Goal: Task Accomplishment & Management: Complete application form

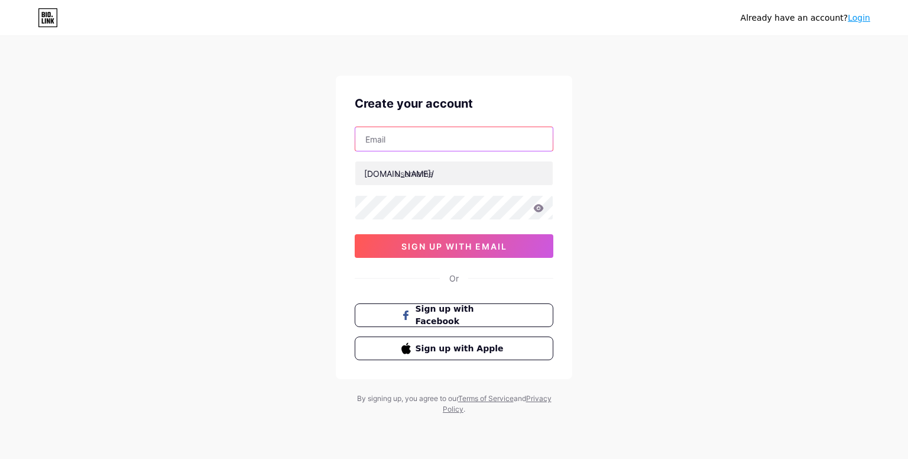
click at [397, 142] on input "text" at bounding box center [454, 139] width 198 height 24
type input "[EMAIL_ADDRESS][DOMAIN_NAME]"
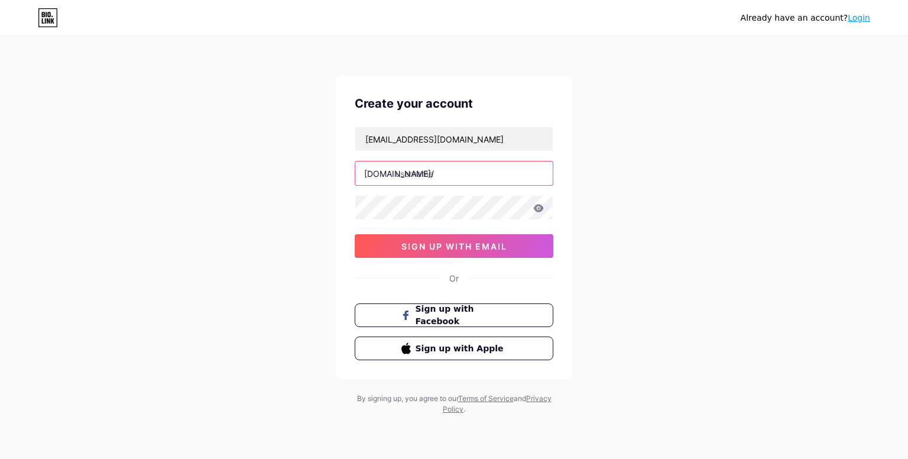
click at [435, 173] on input "text" at bounding box center [454, 173] width 198 height 24
type input "budihalallivingid"
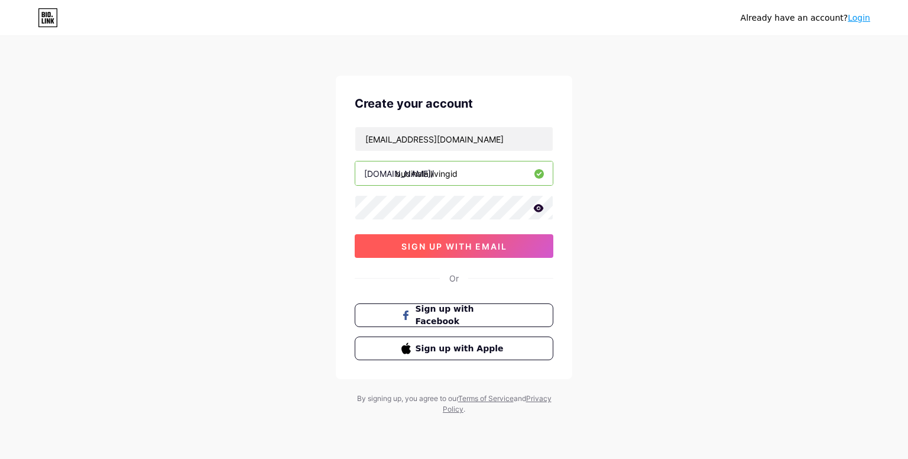
click at [486, 247] on span "sign up with email" at bounding box center [455, 246] width 106 height 10
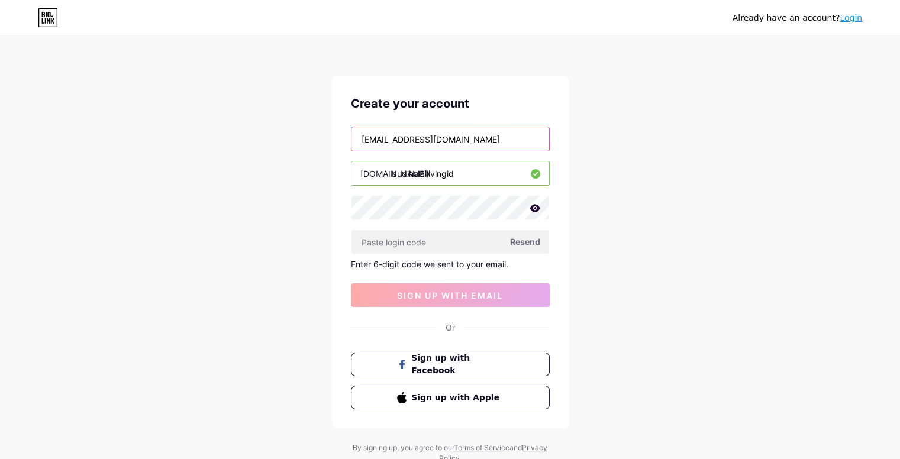
click at [394, 138] on input "[EMAIL_ADDRESS][DOMAIN_NAME]" at bounding box center [450, 139] width 198 height 24
type input "[EMAIL_ADDRESS][DOMAIN_NAME]"
click at [631, 174] on div "Already have an account? Login Create your account [EMAIL_ADDRESS][DOMAIN_NAME]…" at bounding box center [450, 251] width 900 height 502
click at [535, 207] on icon at bounding box center [534, 208] width 10 height 8
click at [625, 249] on div "Already have an account? Login Create your account [EMAIL_ADDRESS][DOMAIN_NAME]…" at bounding box center [450, 251] width 900 height 502
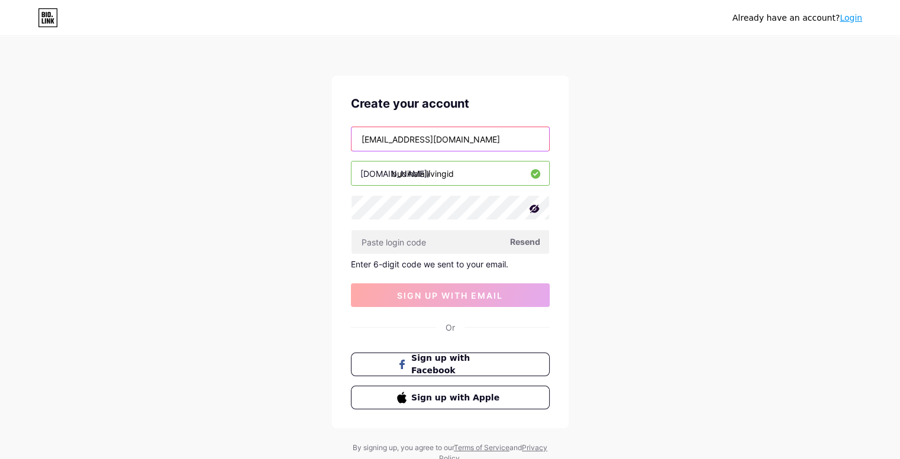
drag, startPoint x: 481, startPoint y: 140, endPoint x: 316, endPoint y: 128, distance: 165.5
click at [316, 128] on div "Already have an account? Login Create your account [EMAIL_ADDRESS][DOMAIN_NAME]…" at bounding box center [450, 251] width 900 height 502
click at [724, 216] on div "Already have an account? Login Create your account [EMAIL_ADDRESS][DOMAIN_NAME]…" at bounding box center [450, 251] width 900 height 502
click at [520, 240] on span "Resend" at bounding box center [525, 241] width 30 height 12
click at [525, 243] on span "Resend" at bounding box center [525, 241] width 30 height 12
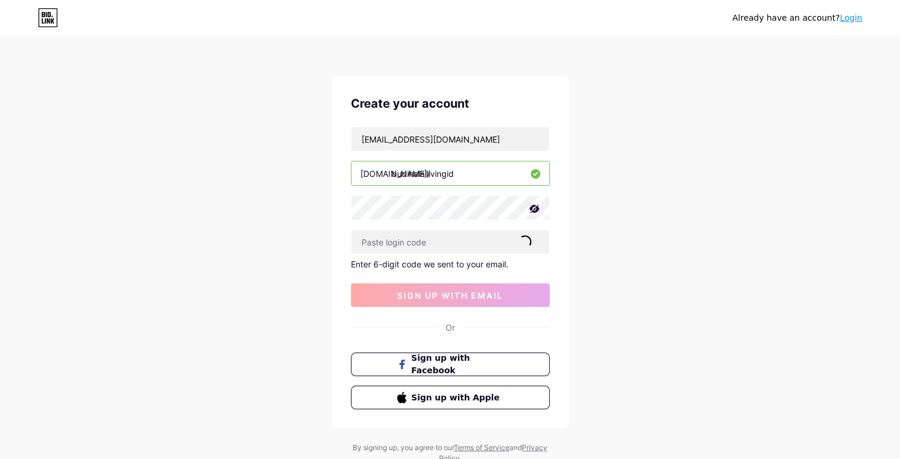
click at [535, 208] on icon at bounding box center [534, 209] width 12 height 12
paste input "398838"
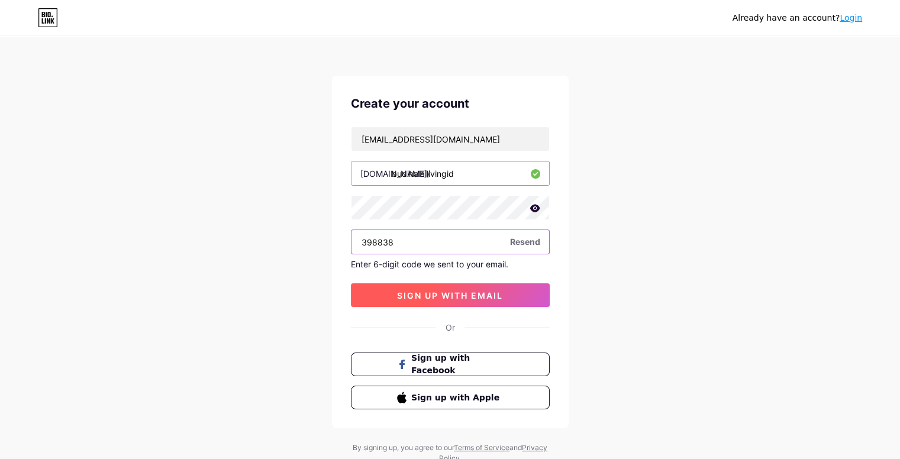
type input "398838"
click at [459, 292] on span "sign up with email" at bounding box center [450, 295] width 106 height 10
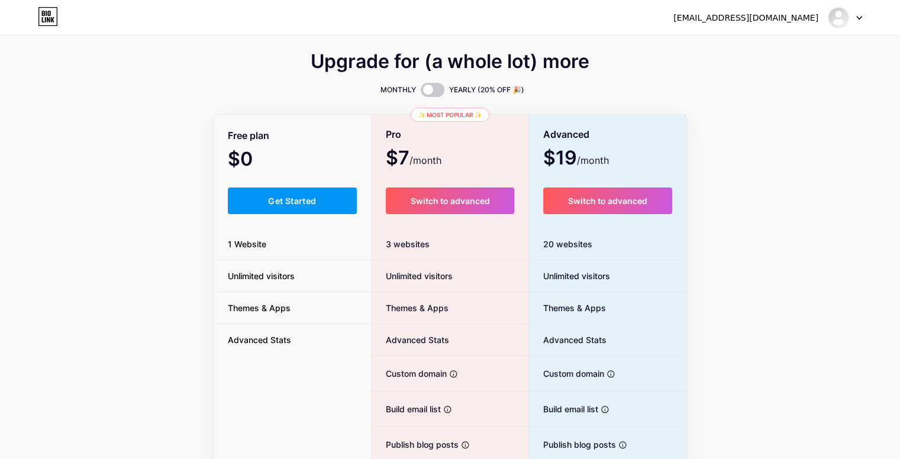
click at [258, 344] on span "Advanced Stats" at bounding box center [259, 340] width 92 height 12
click at [265, 200] on button "Get Started" at bounding box center [293, 200] width 130 height 27
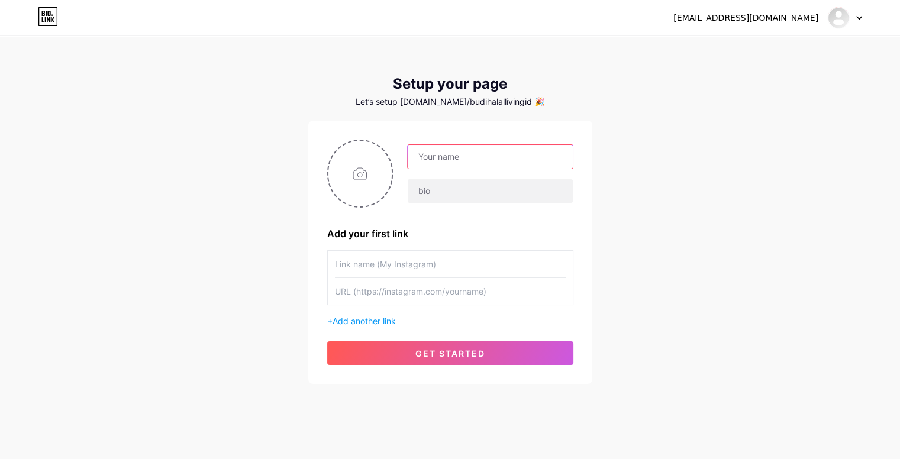
click at [463, 160] on input "text" at bounding box center [489, 157] width 164 height 24
type input "budihalallivingid"
click at [701, 157] on div "[EMAIL_ADDRESS][DOMAIN_NAME] Dashboard Logout Setup your page Let’s setup [DOMA…" at bounding box center [450, 211] width 900 height 422
click at [440, 193] on input "text" at bounding box center [489, 191] width 164 height 24
click at [359, 171] on input "file" at bounding box center [360, 174] width 64 height 66
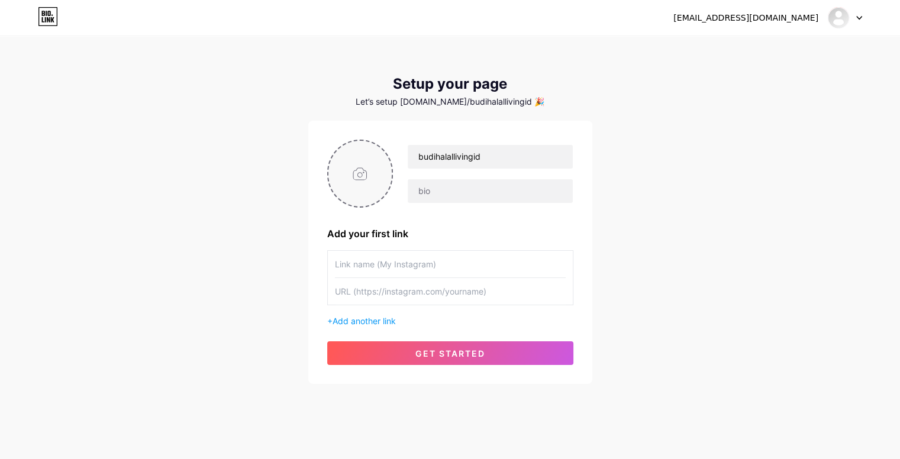
type input "C:\fakepath\budi.halalliving.idLogo.png"
click at [397, 264] on input "text" at bounding box center [450, 264] width 231 height 27
type input "wa me"
click at [490, 296] on input "text" at bounding box center [450, 291] width 231 height 27
paste input "[URL][DOMAIN_NAME]"
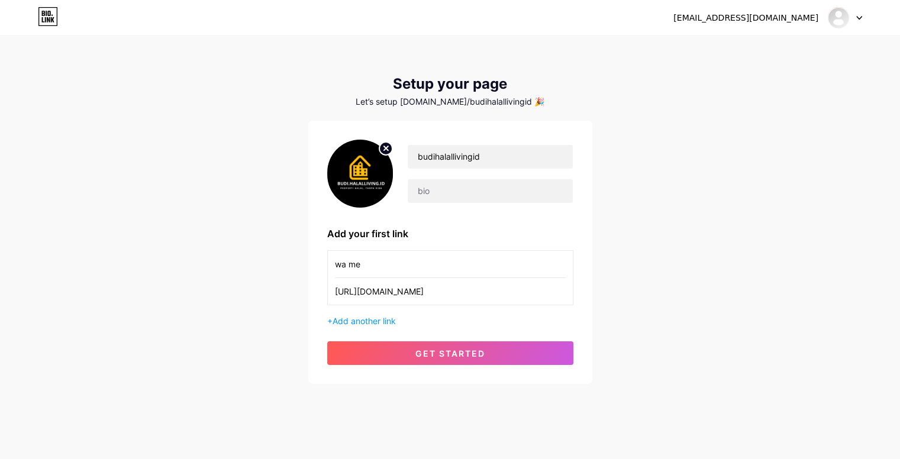
scroll to position [0, 239]
type input "[URL][DOMAIN_NAME]"
click at [431, 191] on input "text" at bounding box center [489, 191] width 164 height 24
paste input "- Rumah Impian Sesuai Syariah - Tanpa Bank • Tanpa Bunga • Tanpa Denda - konsul…"
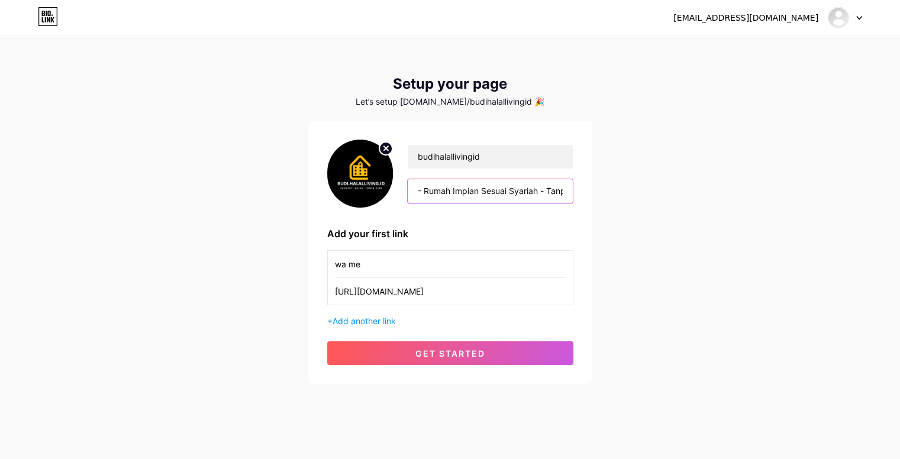
scroll to position [0, 430]
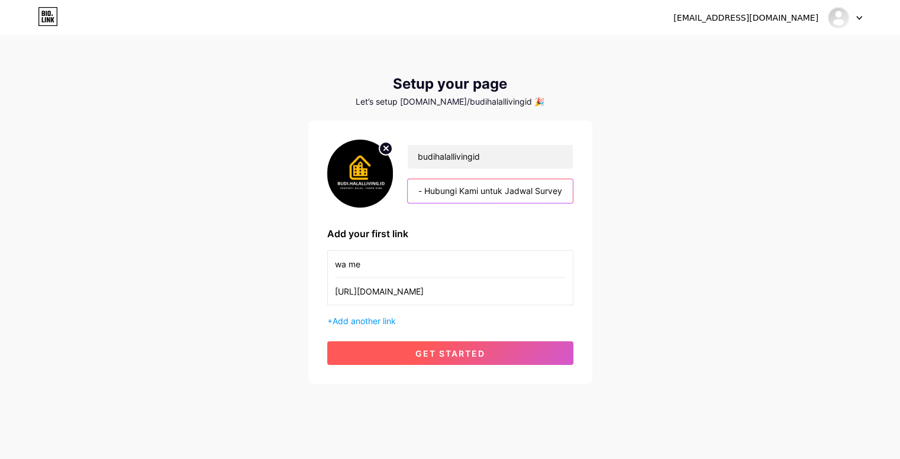
type input "- Rumah Impian Sesuai Syariah - Tanpa Bank • Tanpa Bunga • Tanpa Denda - konsul…"
click at [450, 350] on span "get started" at bounding box center [450, 353] width 70 height 10
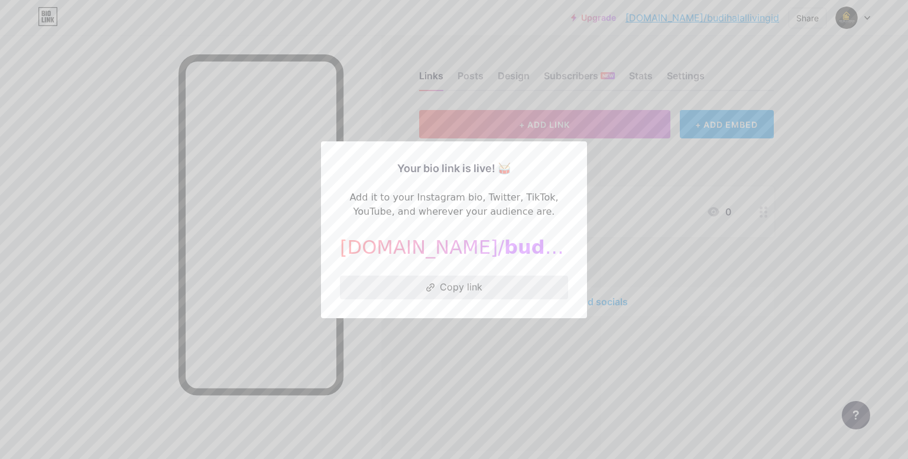
click at [444, 289] on button "Copy link" at bounding box center [454, 288] width 228 height 24
